Goal: Task Accomplishment & Management: Use online tool/utility

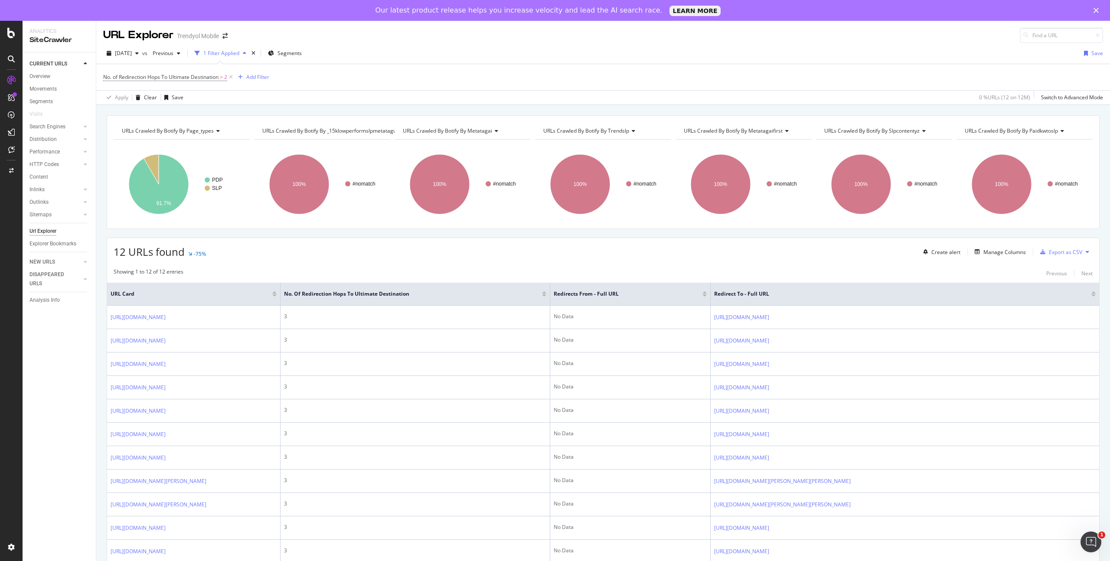
click at [322, 266] on div "Showing 1 to 12 of 12 entries Previous Next URL Card No. of Redirection Hops To…" at bounding box center [603, 435] width 992 height 342
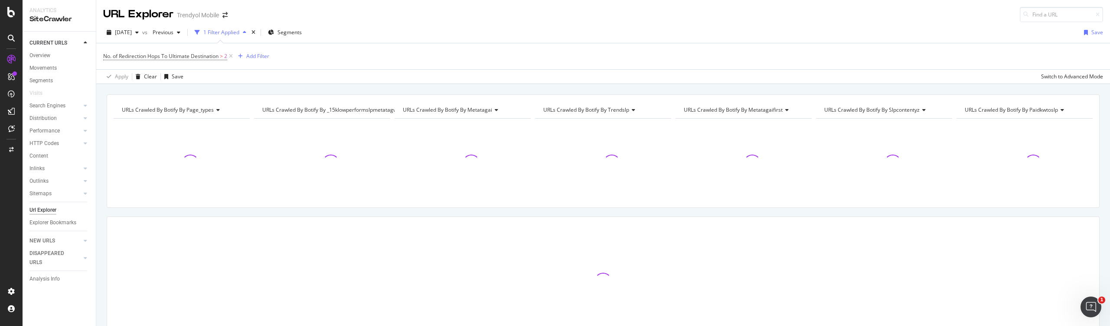
scroll to position [51, 0]
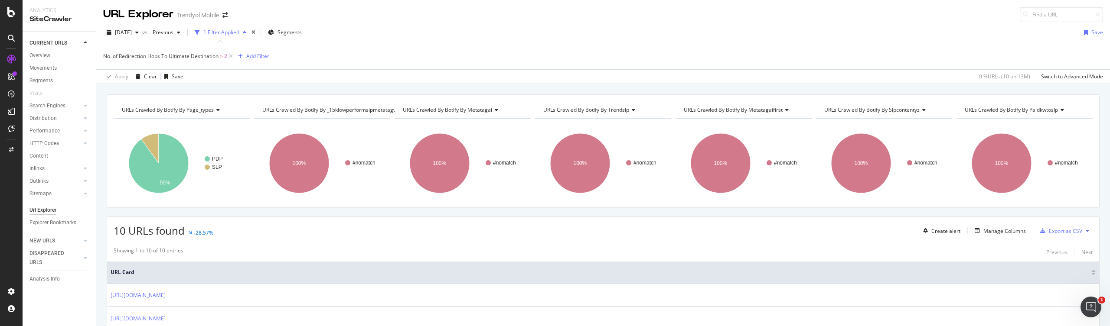
click at [209, 57] on span "No. of Redirection Hops To Ultimate Destination" at bounding box center [160, 55] width 115 height 7
click at [291, 61] on div "No. of Redirection Hops To Ultimate Destination > 2 Add Filter" at bounding box center [603, 56] width 1000 height 26
click at [254, 58] on div "Add Filter" at bounding box center [257, 55] width 23 height 7
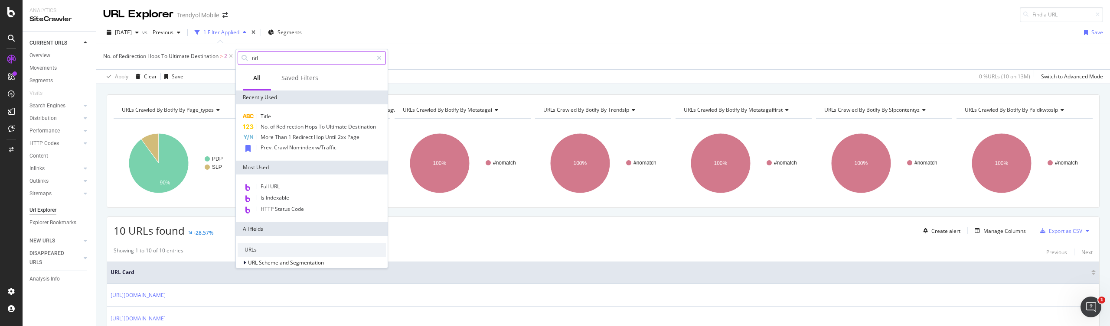
type input "title"
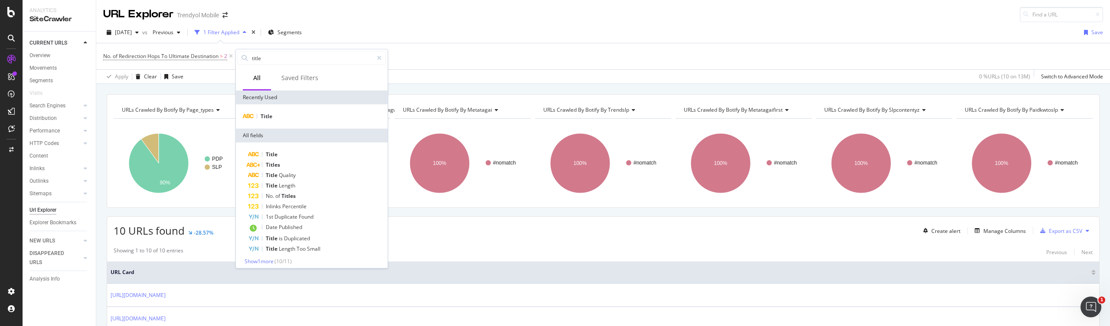
click at [414, 62] on div "No. of Redirection Hops To Ultimate Destination > 2 Add Filter" at bounding box center [603, 56] width 1000 height 26
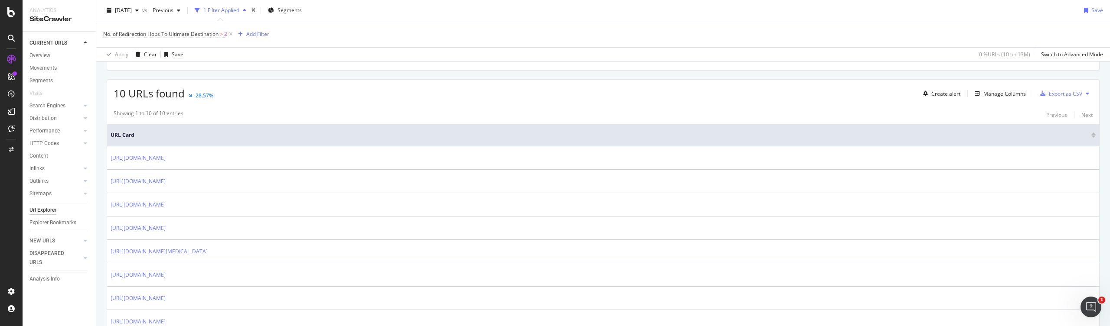
scroll to position [132, 0]
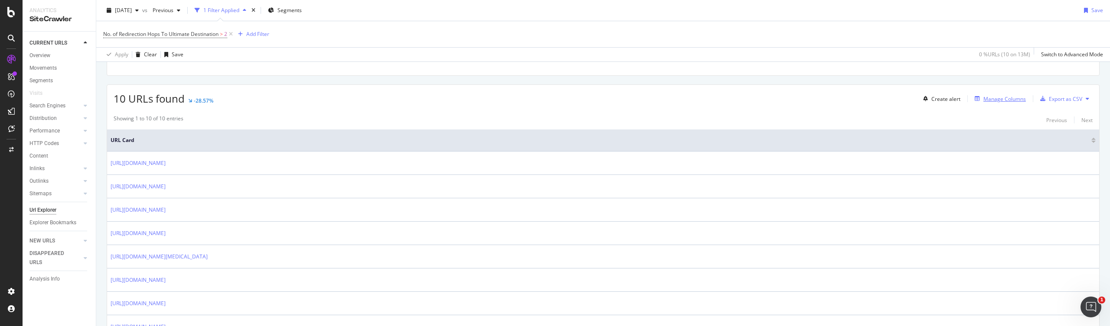
click at [986, 97] on div "Manage Columns" at bounding box center [1004, 98] width 42 height 7
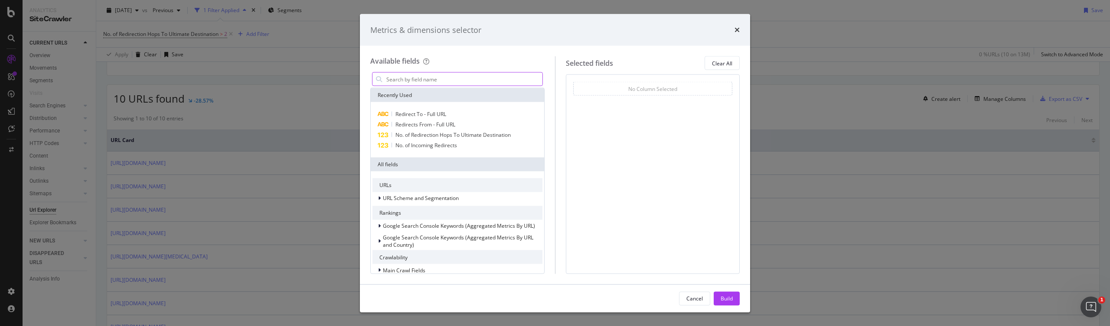
click at [422, 77] on input "modal" at bounding box center [463, 79] width 157 height 13
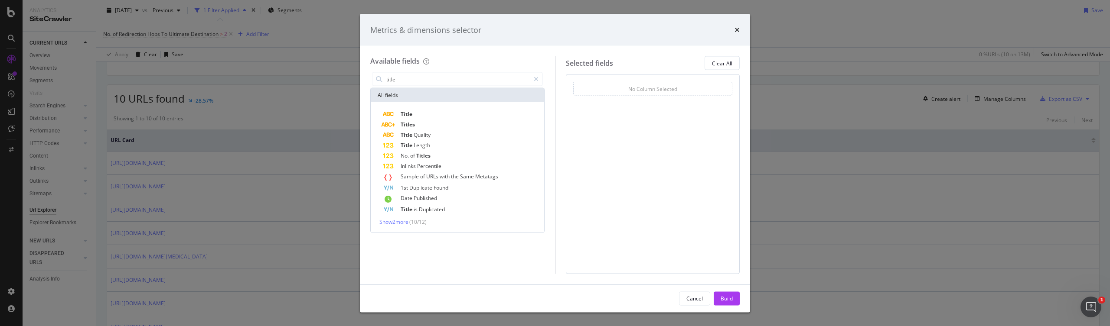
type input "title"
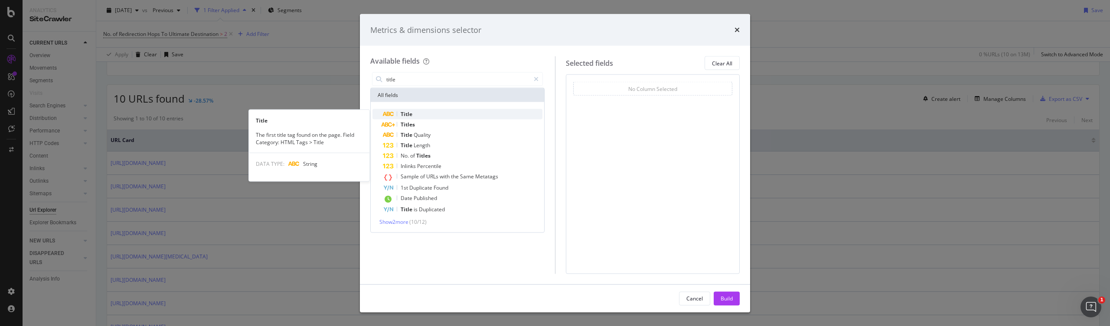
click at [421, 114] on div "Title" at bounding box center [463, 114] width 160 height 10
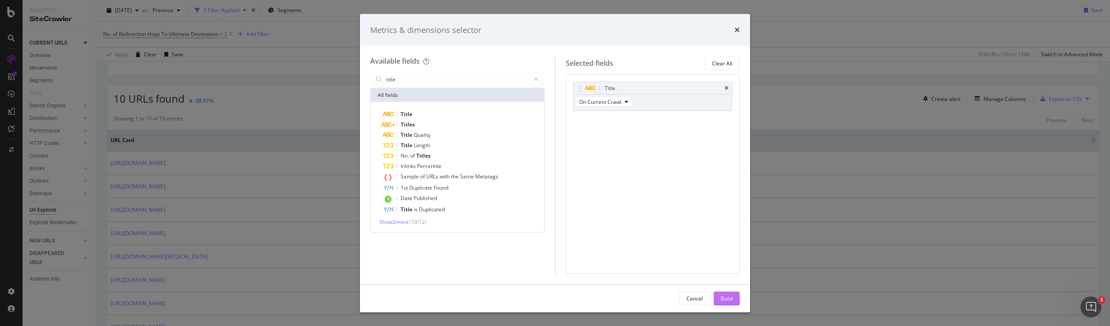
click at [721, 297] on div "Build" at bounding box center [727, 298] width 12 height 7
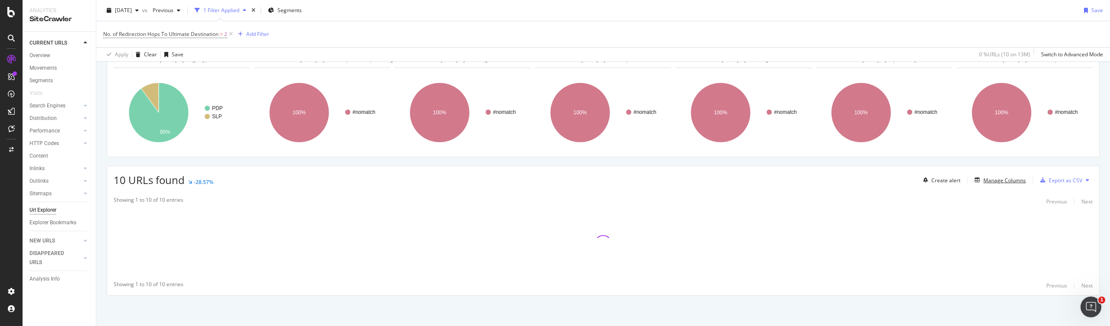
scroll to position [51, 0]
